Goal: Navigation & Orientation: Understand site structure

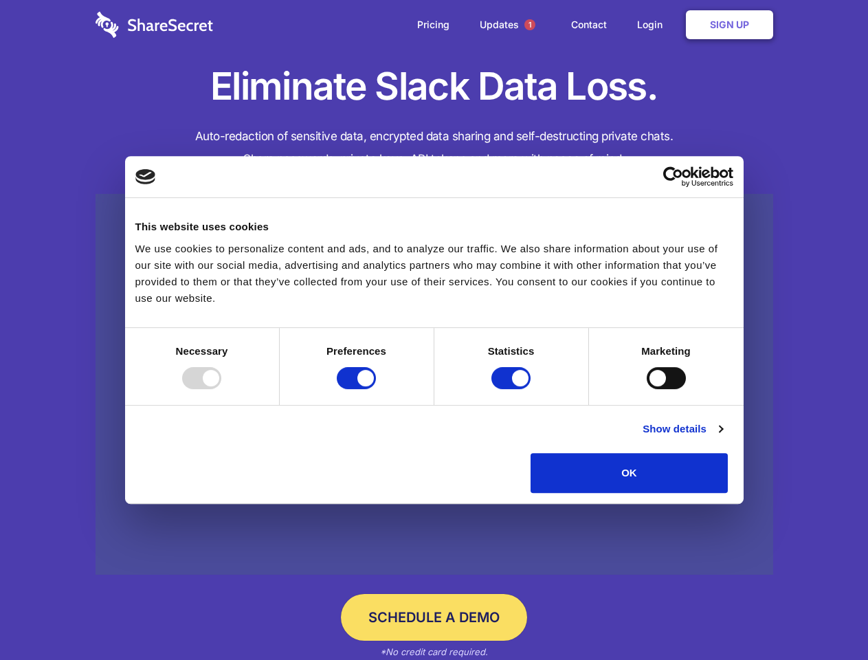
click at [221, 389] on div at bounding box center [201, 378] width 39 height 22
click at [376, 389] on input "Preferences" at bounding box center [356, 378] width 39 height 22
checkbox input "false"
click at [513, 389] on input "Statistics" at bounding box center [510, 378] width 39 height 22
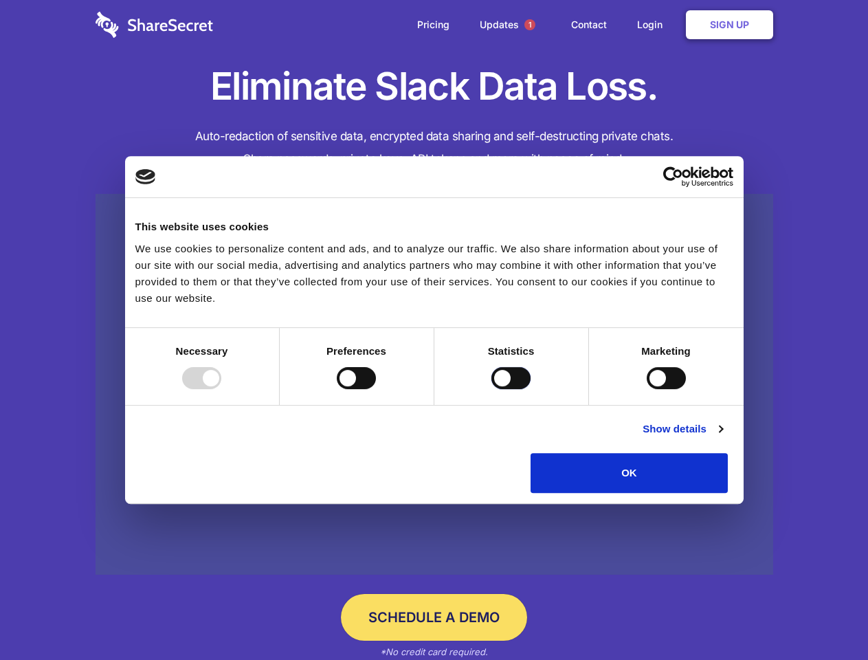
checkbox input "false"
click at [647, 389] on input "Marketing" at bounding box center [666, 378] width 39 height 22
checkbox input "true"
click at [722, 437] on link "Show details" at bounding box center [682, 428] width 80 height 16
